Goal: Transaction & Acquisition: Purchase product/service

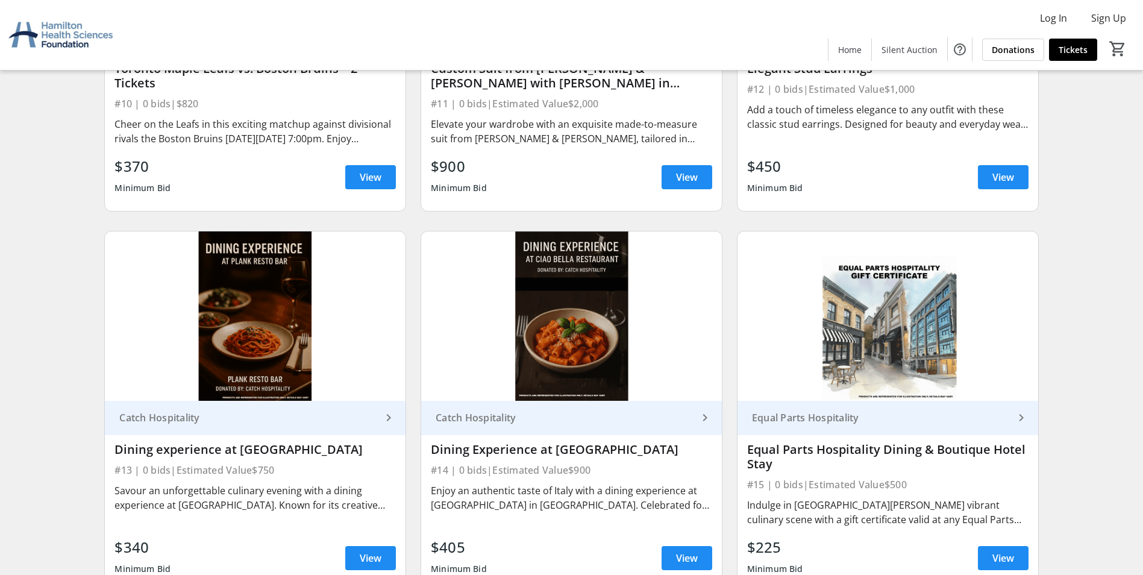
scroll to position [1506, 0]
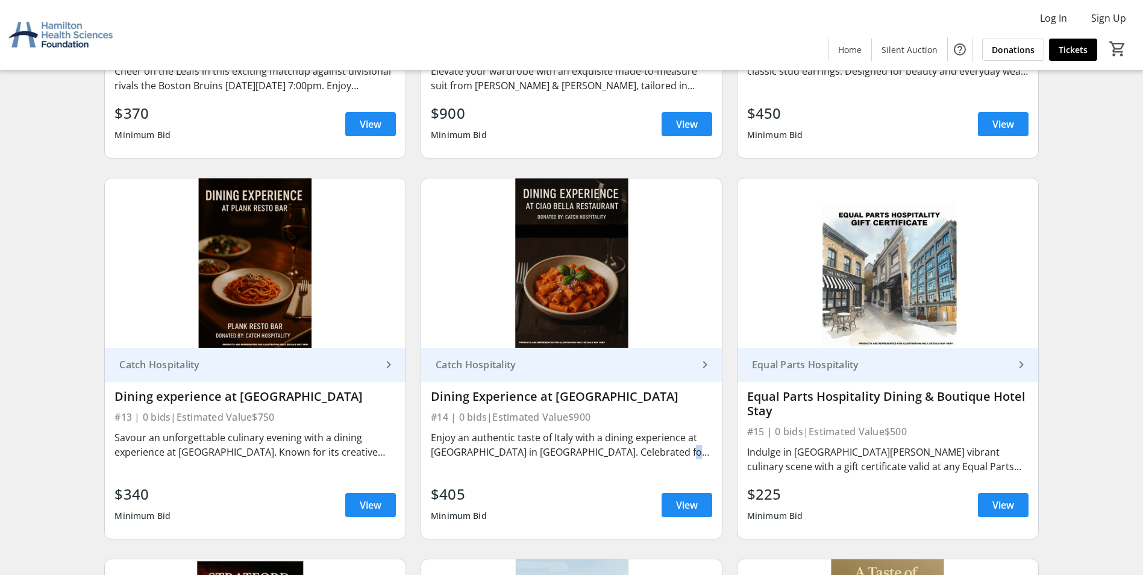
click at [652, 445] on div "Enjoy an authentic taste of Italy with a dining experience at [GEOGRAPHIC_DATA]…" at bounding box center [571, 444] width 281 height 29
drag, startPoint x: 652, startPoint y: 445, endPoint x: 676, endPoint y: 504, distance: 63.8
click at [676, 504] on span "View" at bounding box center [687, 505] width 22 height 14
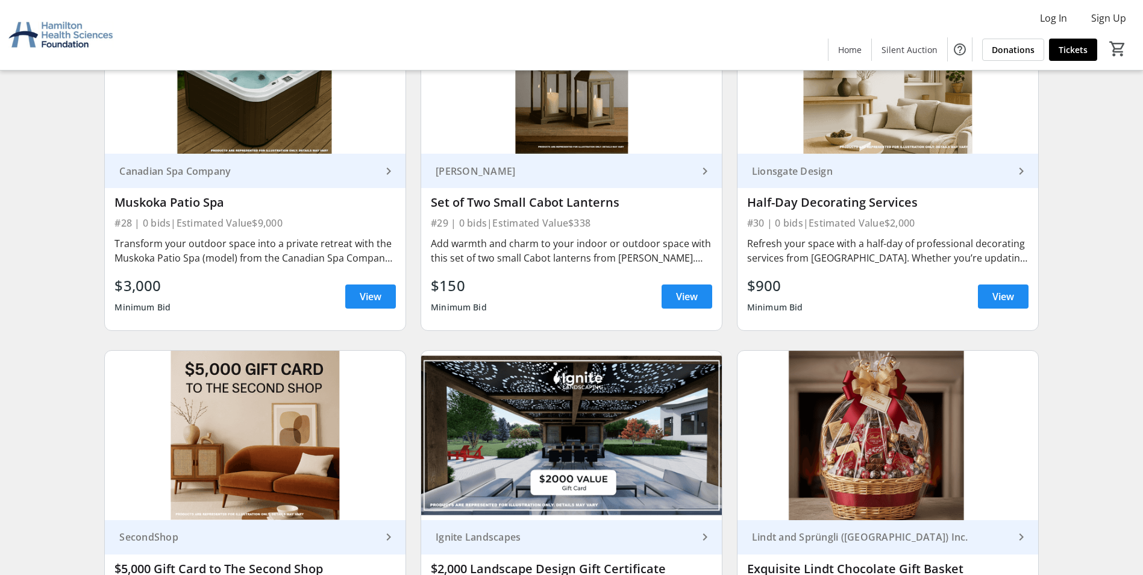
scroll to position [3554, 0]
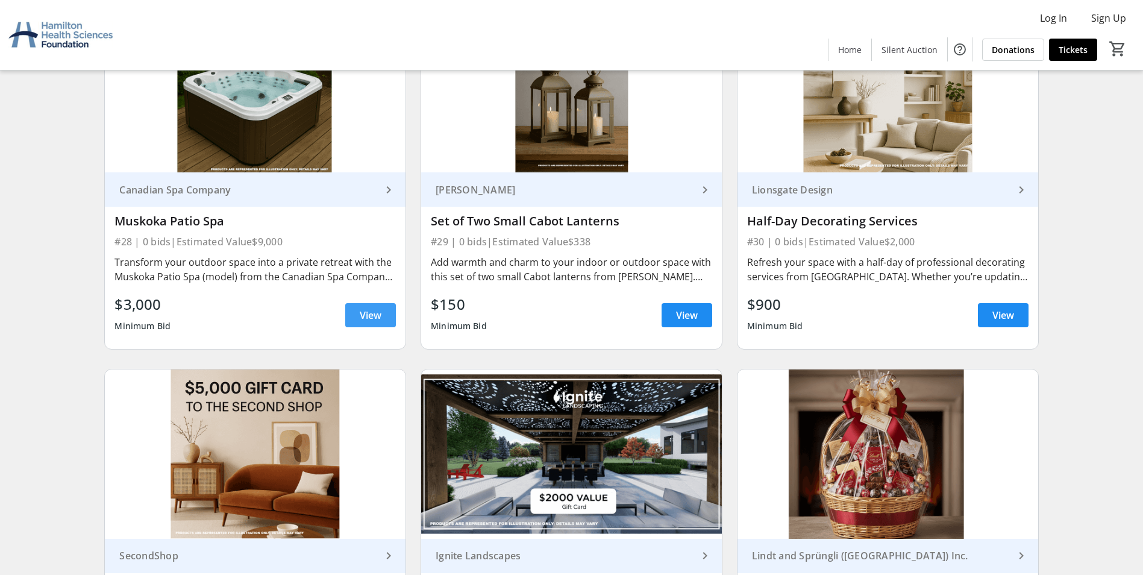
click at [372, 322] on span "View" at bounding box center [371, 315] width 22 height 14
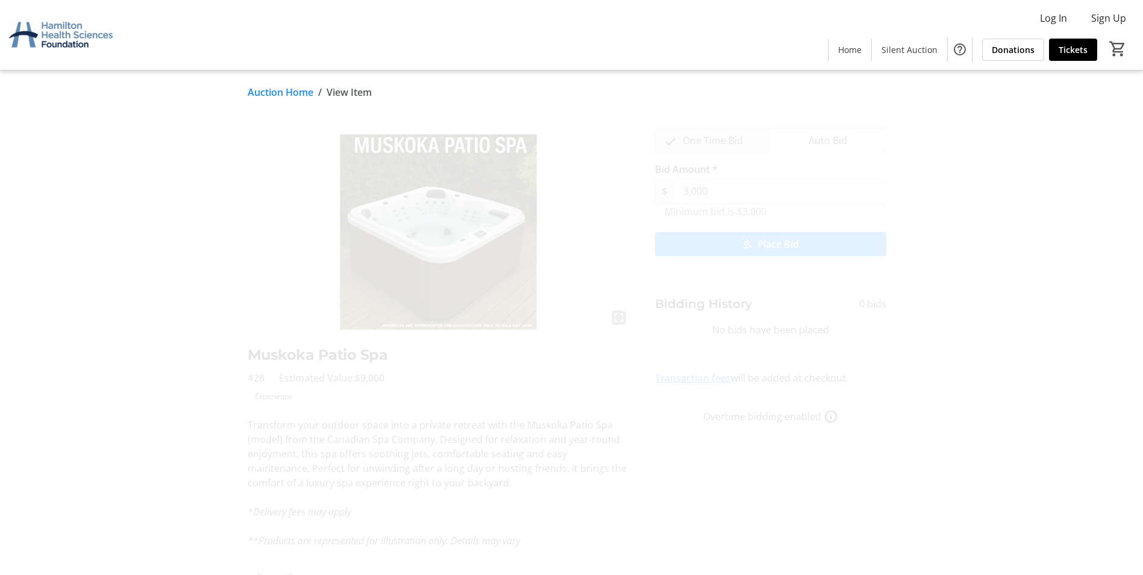
drag, startPoint x: 26, startPoint y: 0, endPoint x: 75, endPoint y: 172, distance: 178.5
click at [77, 189] on tr-auction-item-details-ui "Auction Home / View Item fullscreen Muskoka Patio Spa #28 Estimated Value: $9,0…" at bounding box center [571, 361] width 1143 height 583
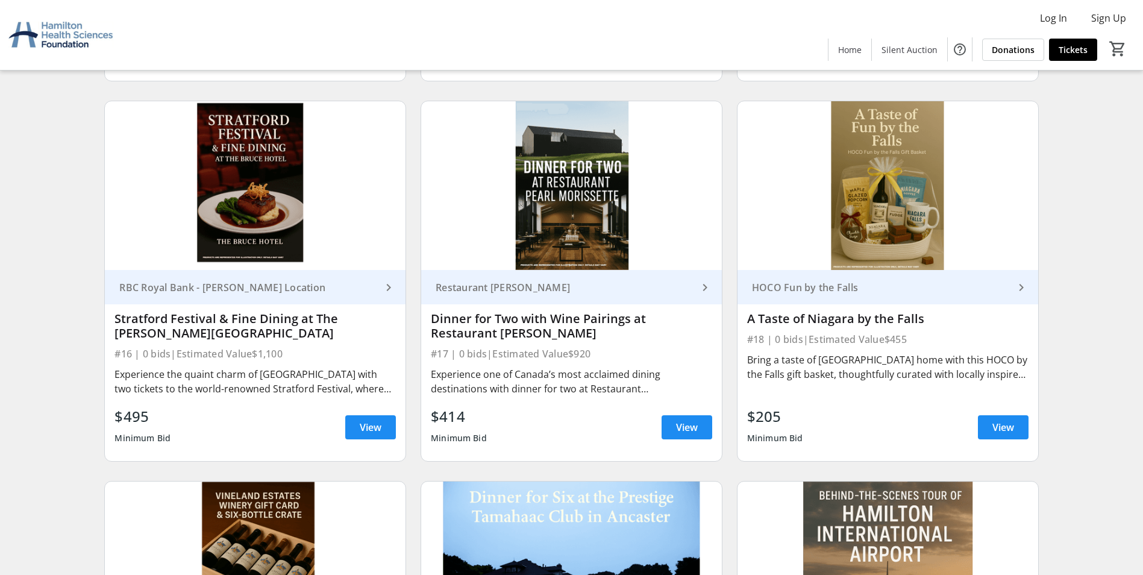
scroll to position [1743, 0]
